Goal: Task Accomplishment & Management: Use online tool/utility

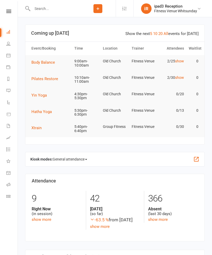
click at [5, 55] on li "Calendar" at bounding box center [9, 56] width 18 height 12
click at [10, 54] on icon at bounding box center [8, 55] width 4 height 4
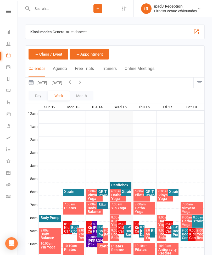
click at [72, 33] on span "General attendance" at bounding box center [70, 32] width 35 height 8
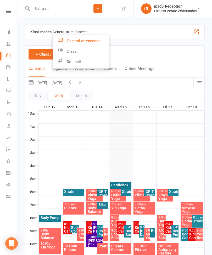
click at [67, 51] on link "Class" at bounding box center [81, 51] width 56 height 10
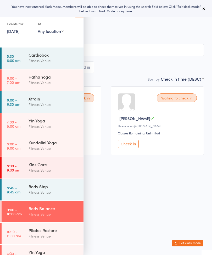
click at [204, 8] on icon at bounding box center [204, 9] width 4 height 4
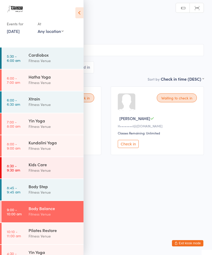
click at [82, 13] on icon at bounding box center [79, 12] width 8 height 11
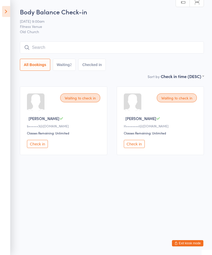
click at [38, 145] on button "Check in" at bounding box center [37, 144] width 21 height 8
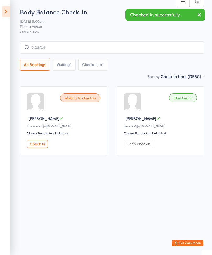
click at [35, 147] on button "Check in" at bounding box center [37, 144] width 21 height 8
click at [106, 47] on input "search" at bounding box center [112, 48] width 184 height 12
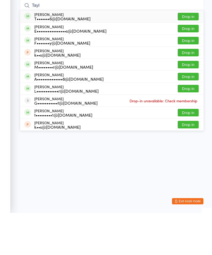
type input "Tayl"
click at [185, 127] on button "Drop in" at bounding box center [187, 131] width 21 height 8
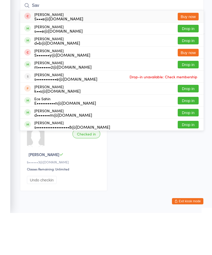
type input "Sav"
click at [185, 79] on button "Drop in" at bounding box center [187, 83] width 21 height 8
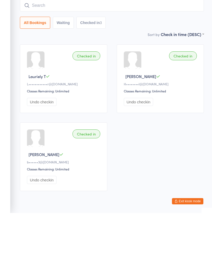
scroll to position [22, 0]
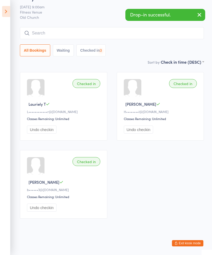
click at [107, 27] on input "search" at bounding box center [112, 33] width 184 height 12
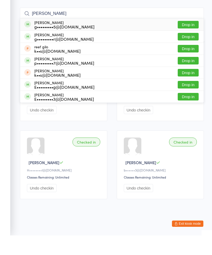
type input "Gill"
click at [190, 41] on button "Drop in" at bounding box center [187, 45] width 21 height 8
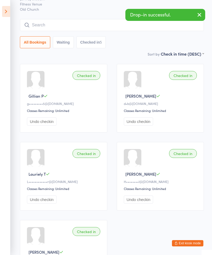
click at [94, 25] on input "search" at bounding box center [112, 25] width 184 height 12
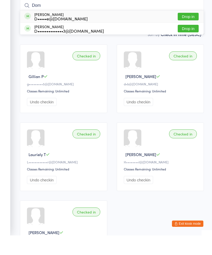
type input "Dom"
click at [187, 32] on button "Drop in" at bounding box center [187, 36] width 21 height 8
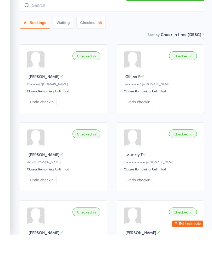
click at [104, 19] on input "search" at bounding box center [112, 25] width 184 height 12
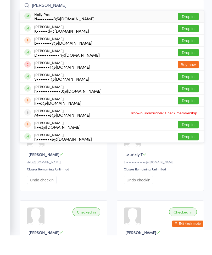
type input "Nelly"
click at [191, 32] on button "Drop in" at bounding box center [187, 36] width 21 height 8
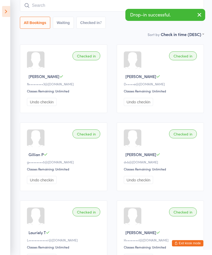
click at [96, 7] on input "search" at bounding box center [112, 5] width 184 height 12
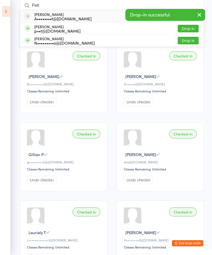
type input "Pelt"
click at [190, 30] on button "Drop in" at bounding box center [187, 29] width 21 height 8
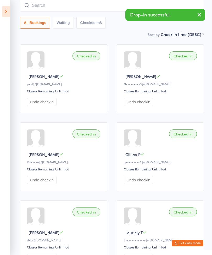
click at [102, 7] on input "search" at bounding box center [112, 5] width 184 height 12
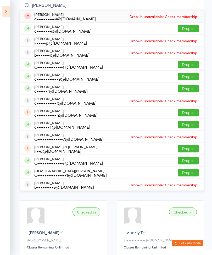
type input "Chris"
click at [186, 77] on button "Drop in" at bounding box center [187, 77] width 21 height 8
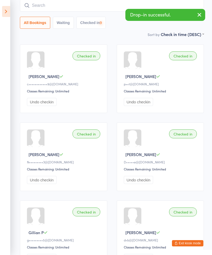
click at [112, 7] on input "search" at bounding box center [112, 5] width 184 height 12
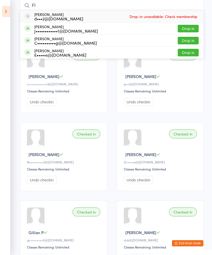
type input "F"
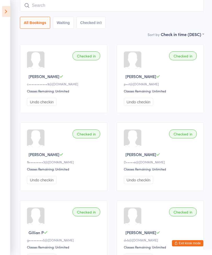
click at [134, 5] on input "search" at bounding box center [112, 5] width 184 height 12
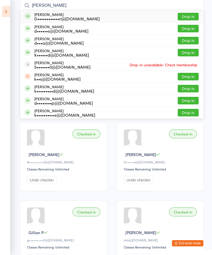
type input "Donna"
click at [191, 31] on button "Drop in" at bounding box center [187, 29] width 21 height 8
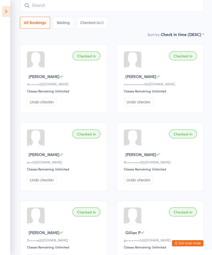
click at [171, 5] on input "search" at bounding box center [112, 5] width 184 height 12
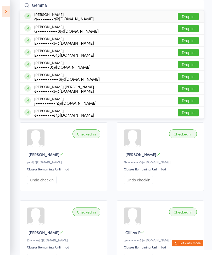
type input "Gemma"
click at [191, 29] on button "Drop in" at bounding box center [187, 29] width 21 height 8
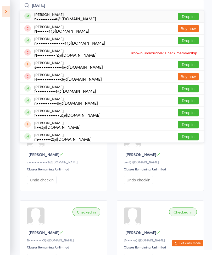
type input "Natal"
click at [181, 16] on button "Drop in" at bounding box center [187, 17] width 21 height 8
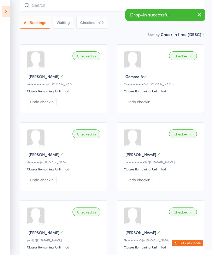
click at [84, 10] on input "search" at bounding box center [112, 5] width 184 height 12
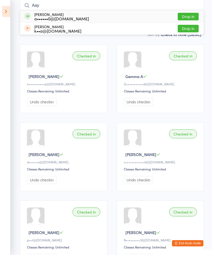
type input "Aay"
click at [189, 19] on button "Drop in" at bounding box center [187, 17] width 21 height 8
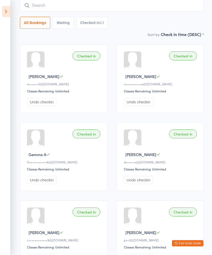
click at [7, 15] on icon at bounding box center [6, 11] width 8 height 11
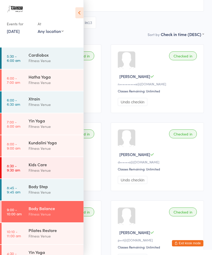
click at [50, 232] on div "Pilates Restore" at bounding box center [53, 231] width 50 height 6
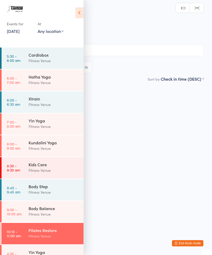
click at [82, 12] on icon at bounding box center [79, 12] width 8 height 11
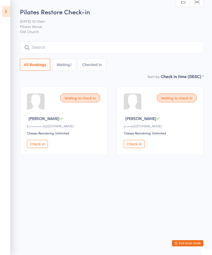
click at [132, 146] on button "Check in" at bounding box center [134, 144] width 21 height 8
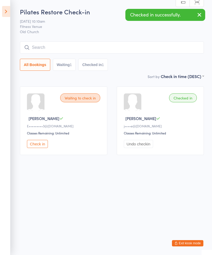
click at [39, 48] on input "search" at bounding box center [112, 48] width 184 height 12
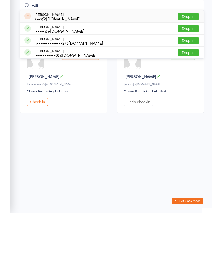
type input "Aur"
click at [191, 67] on button "Drop in" at bounding box center [187, 71] width 21 height 8
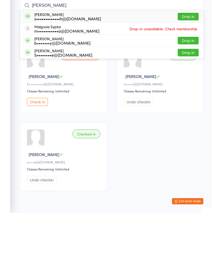
type input "Sia"
click at [191, 55] on button "Drop in" at bounding box center [187, 59] width 21 height 8
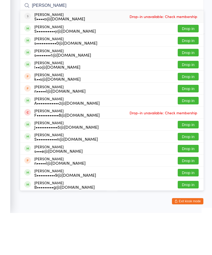
type input "Sharon"
click at [190, 67] on button "Drop in" at bounding box center [187, 71] width 21 height 8
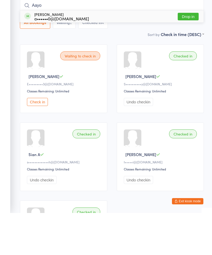
type input "Aayo"
click at [188, 55] on button "Drop in" at bounding box center [187, 59] width 21 height 8
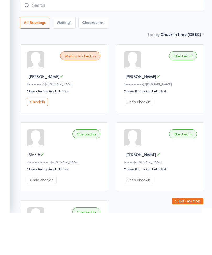
scroll to position [42, 0]
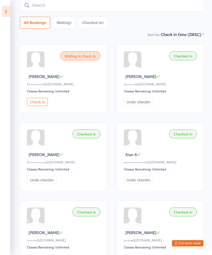
click at [38, 10] on input "search" at bounding box center [112, 5] width 184 height 12
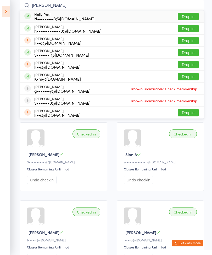
type input "Nell"
click at [192, 17] on button "Drop in" at bounding box center [187, 17] width 21 height 8
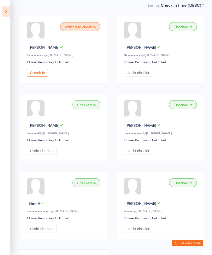
scroll to position [67, 0]
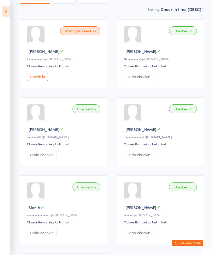
click at [38, 80] on button "Check in" at bounding box center [37, 77] width 21 height 8
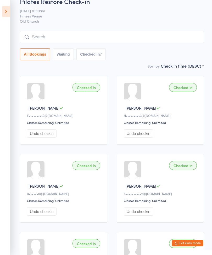
scroll to position [11, 0]
click at [34, 36] on input "search" at bounding box center [112, 37] width 184 height 12
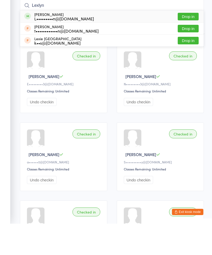
type input "Lexlyn"
click at [191, 44] on button "Drop in" at bounding box center [187, 48] width 21 height 8
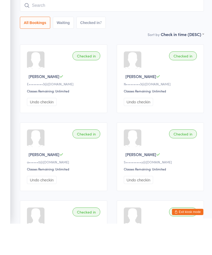
scroll to position [42, 0]
